Goal: Task Accomplishment & Management: Manage account settings

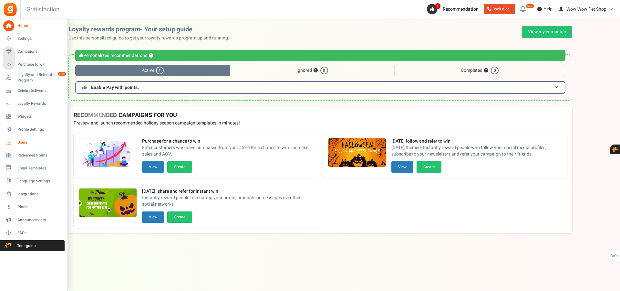
click at [16, 142] on link "Users" at bounding box center [34, 142] width 62 height 11
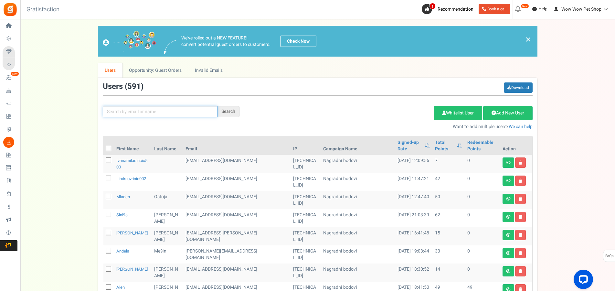
click at [127, 112] on input "text" at bounding box center [160, 111] width 115 height 11
type input "grlju"
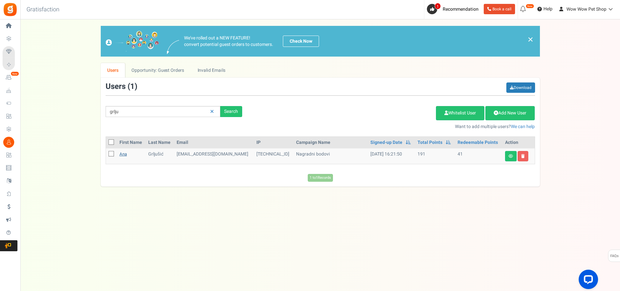
click at [124, 153] on link "Ana" at bounding box center [123, 154] width 7 height 6
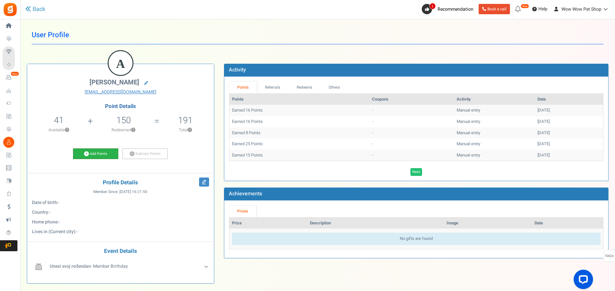
click at [103, 151] on link "Add Points" at bounding box center [95, 153] width 45 height 11
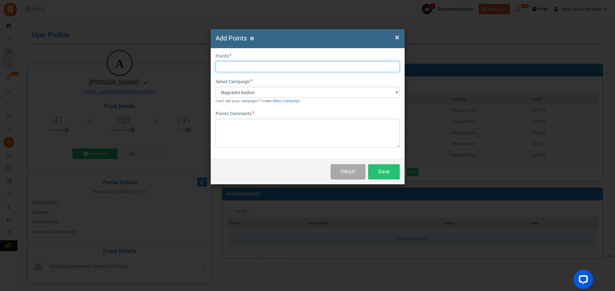
click at [258, 66] on input "text" at bounding box center [308, 66] width 184 height 11
type input "20"
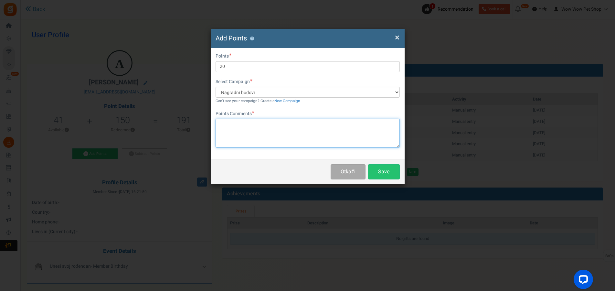
click at [272, 123] on textarea at bounding box center [308, 133] width 184 height 29
click at [259, 125] on textarea "Račun br." at bounding box center [308, 133] width 184 height 29
type textarea "Račun br. 1505"
click at [388, 173] on button "Save" at bounding box center [384, 171] width 32 height 15
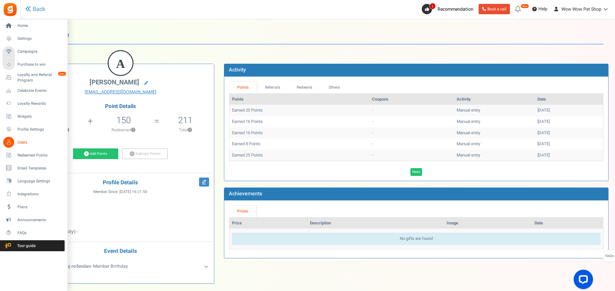
click at [17, 141] on link "Users" at bounding box center [34, 142] width 62 height 11
